Goal: Information Seeking & Learning: Learn about a topic

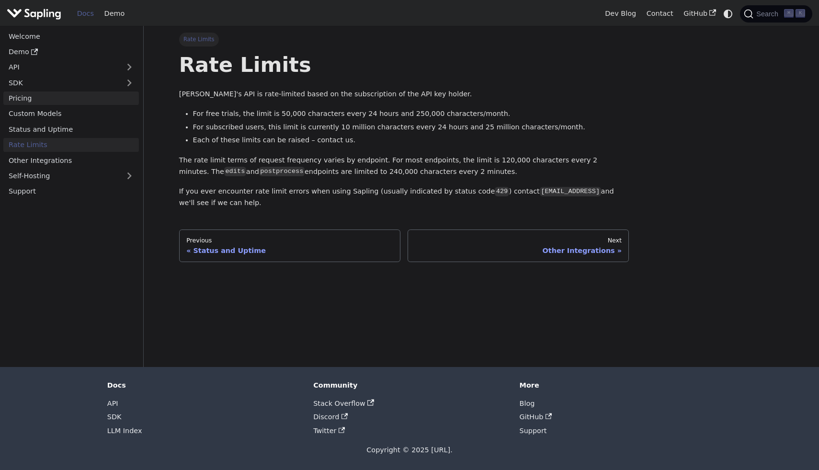
click at [17, 103] on link "Pricing" at bounding box center [71, 99] width 136 height 14
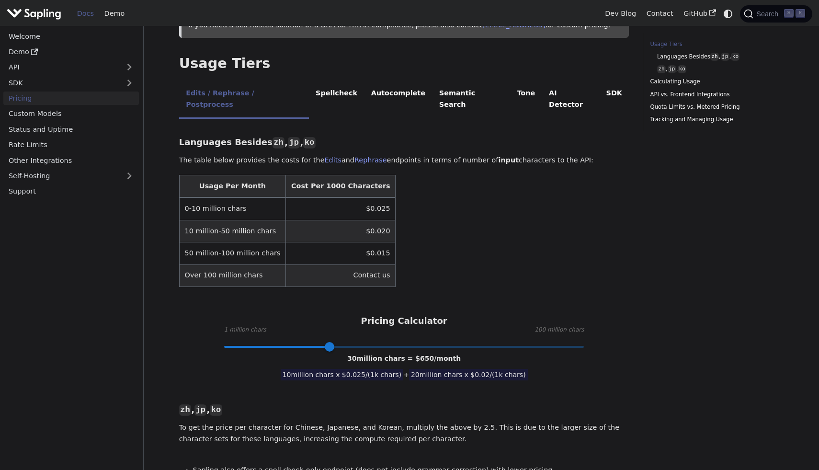
scroll to position [192, 0]
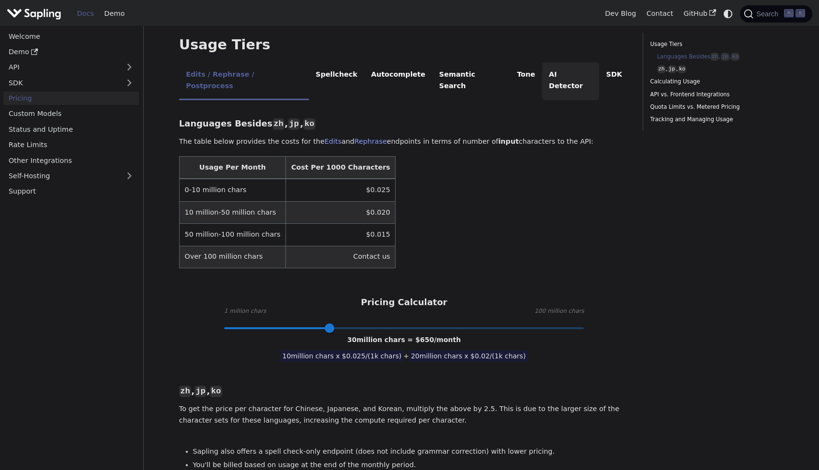
click at [542, 66] on li "AI Detector" at bounding box center [571, 81] width 58 height 38
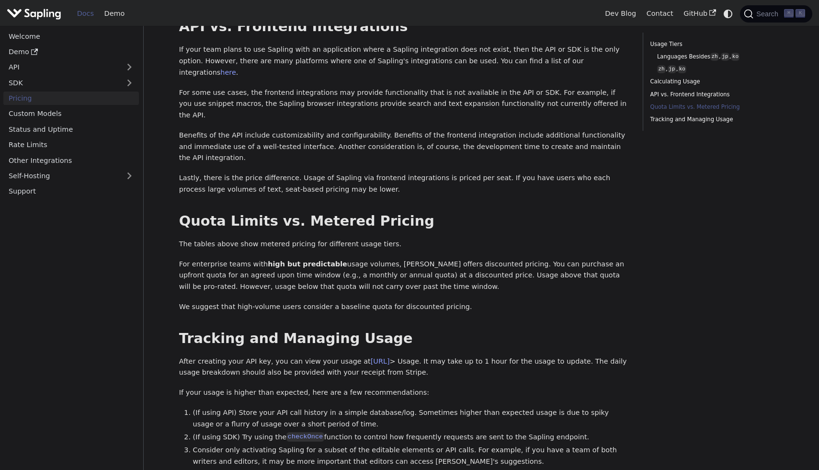
scroll to position [735, 0]
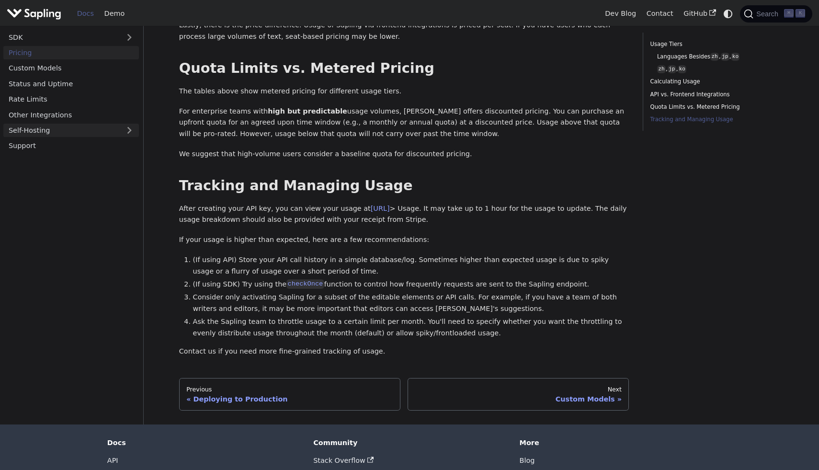
click at [52, 124] on link "Self-Hosting" at bounding box center [71, 131] width 136 height 14
click at [50, 139] on link "Overview" at bounding box center [74, 146] width 130 height 14
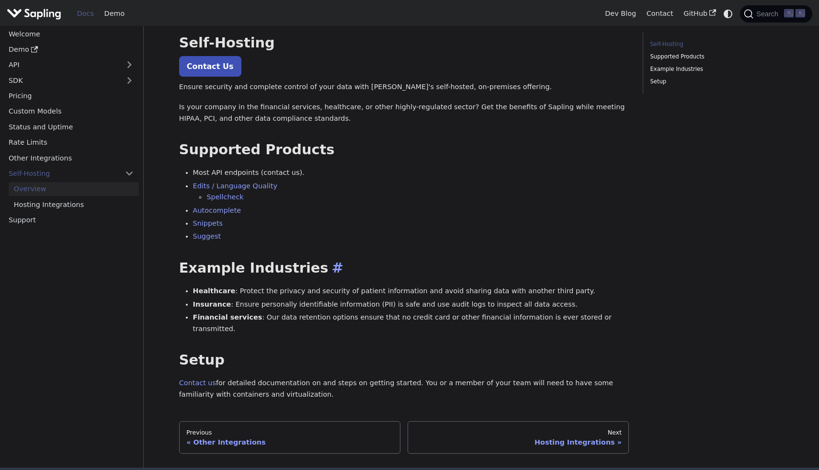
scroll to position [50, 0]
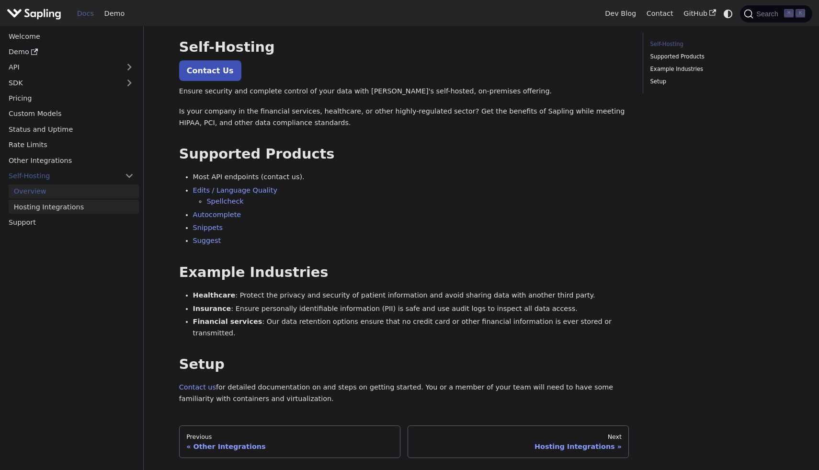
click at [86, 200] on link "Hosting Integrations" at bounding box center [74, 207] width 130 height 14
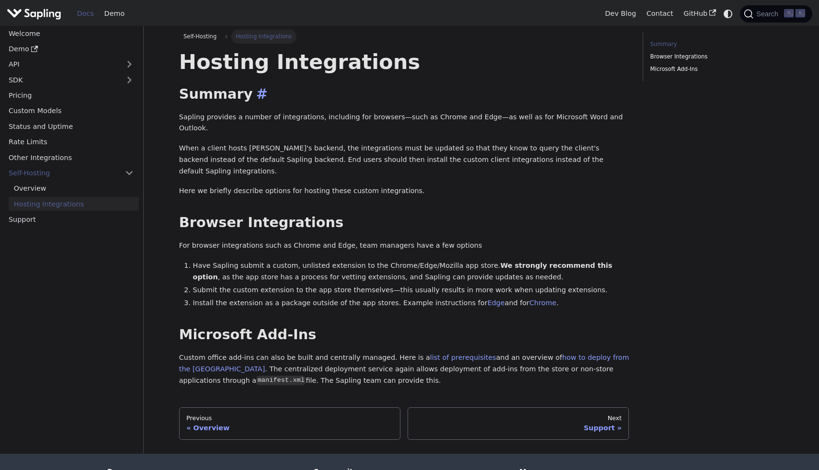
scroll to position [5, 0]
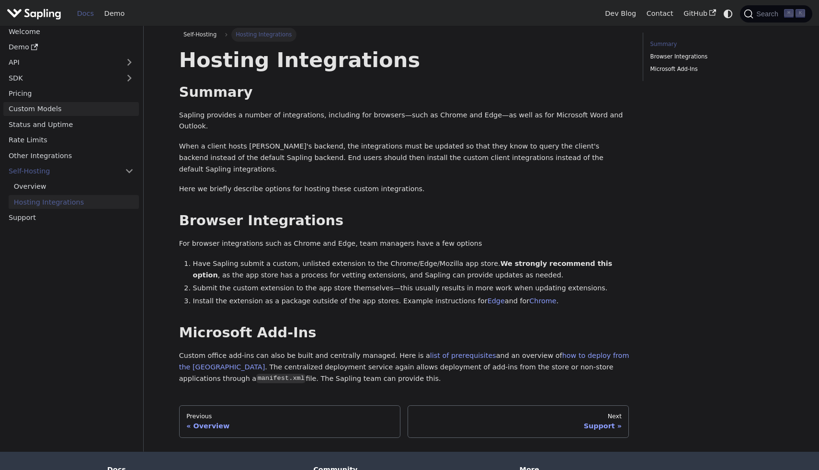
click at [107, 106] on link "Custom Models" at bounding box center [71, 109] width 136 height 14
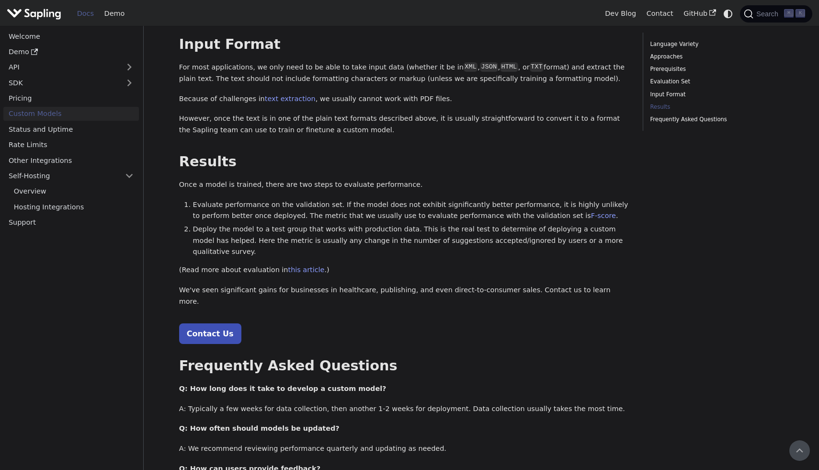
scroll to position [845, 0]
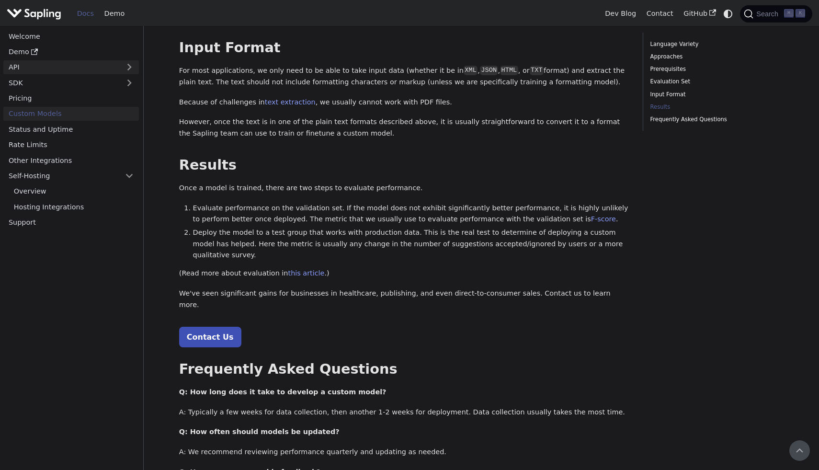
click at [18, 70] on link "API" at bounding box center [61, 67] width 116 height 14
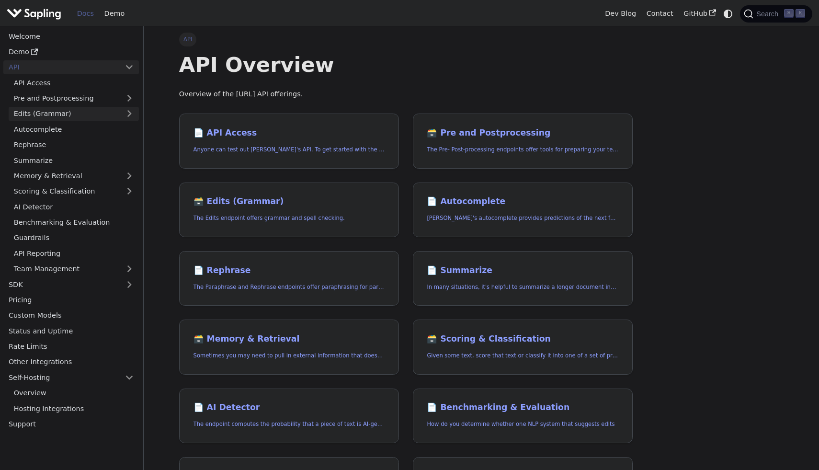
click at [23, 111] on link "Edits (Grammar)" at bounding box center [74, 114] width 130 height 14
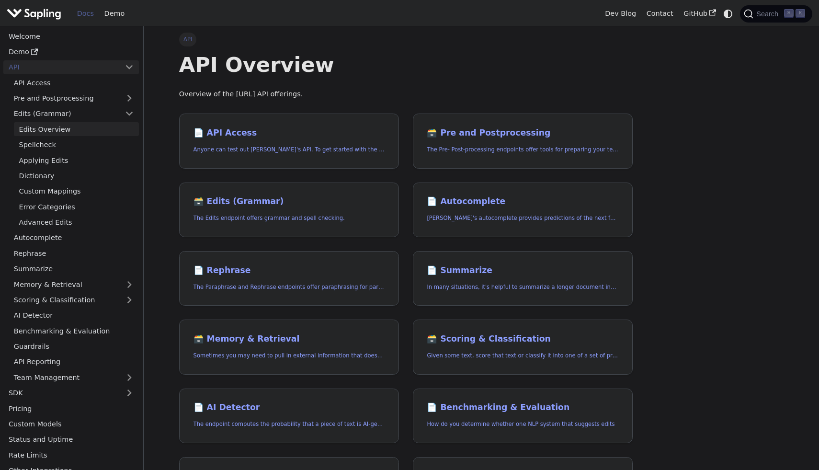
click at [26, 133] on link "Edits Overview" at bounding box center [76, 129] width 125 height 14
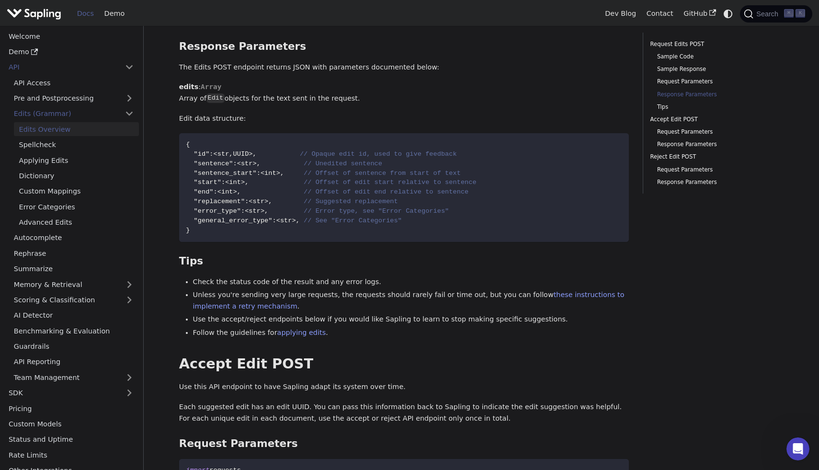
scroll to position [1457, 0]
click at [93, 150] on link "Spellcheck" at bounding box center [76, 145] width 125 height 14
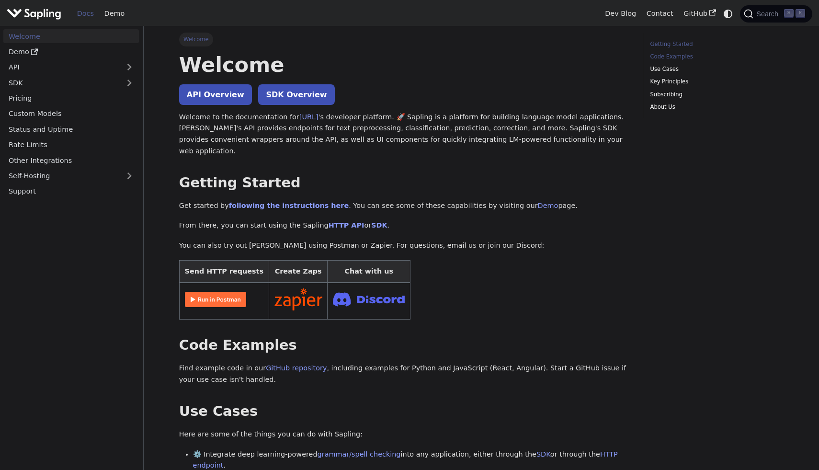
click at [670, 58] on link "Code Examples" at bounding box center [716, 56] width 130 height 9
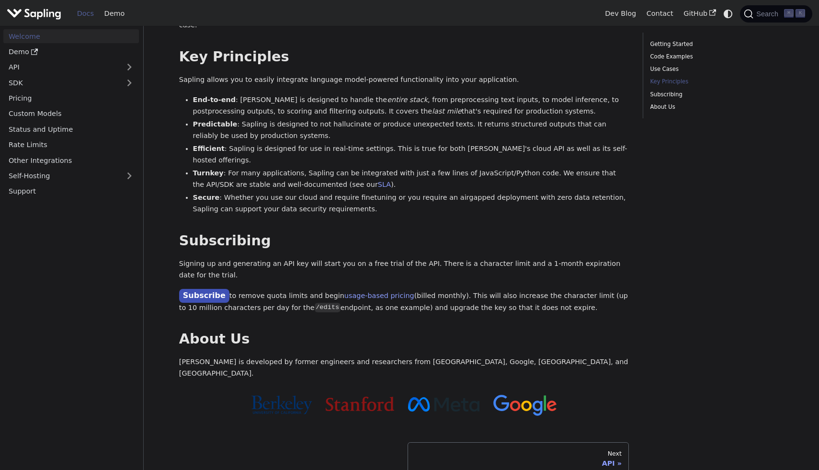
scroll to position [620, 0]
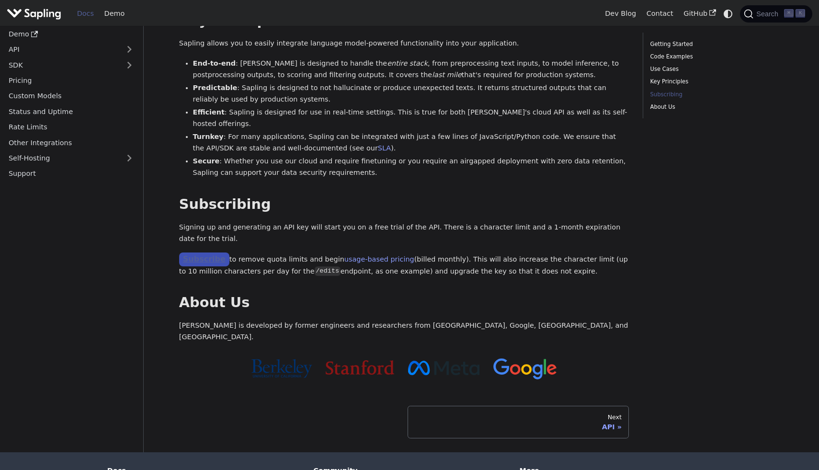
click at [200, 253] on link "Subscribe" at bounding box center [204, 260] width 50 height 14
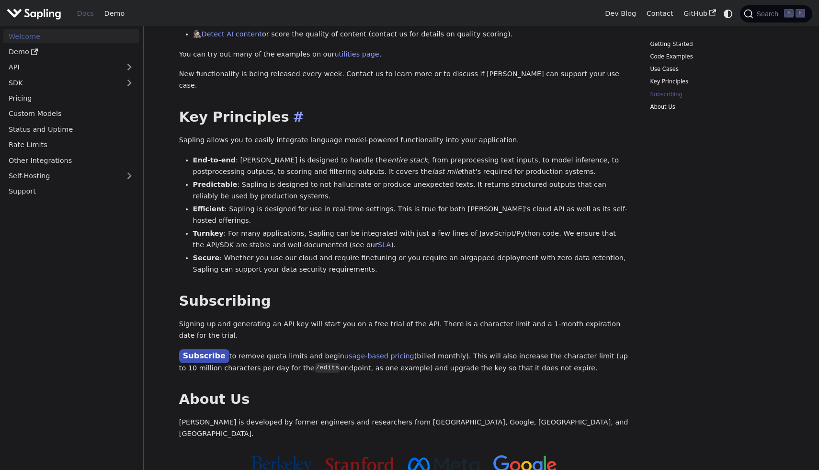
scroll to position [647, 0]
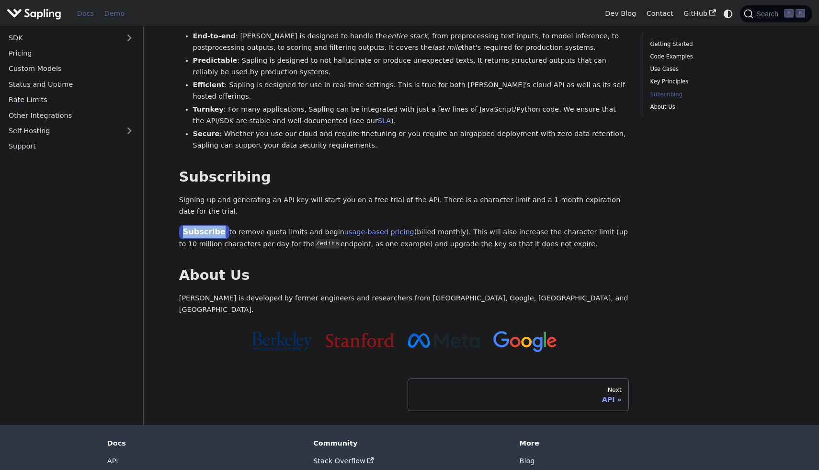
click at [112, 15] on link "Demo" at bounding box center [114, 13] width 31 height 15
